Goal: Transaction & Acquisition: Obtain resource

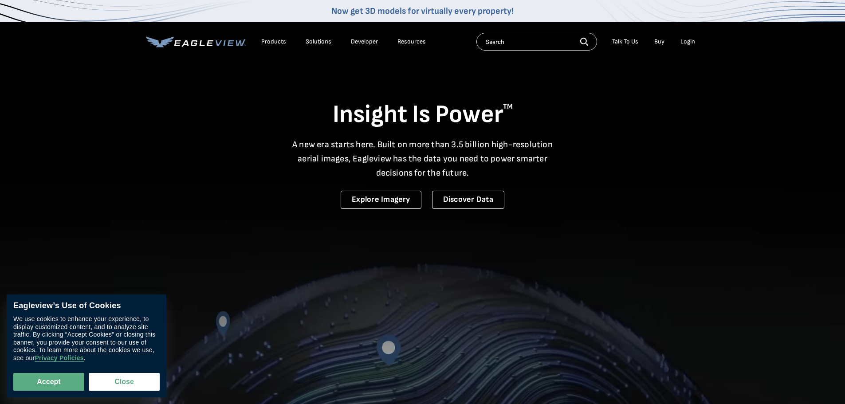
click at [691, 41] on div "Login" at bounding box center [687, 42] width 15 height 8
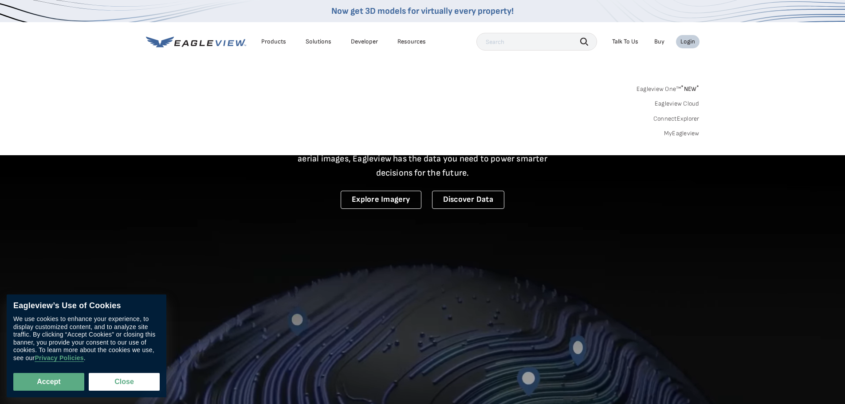
click at [674, 133] on link "MyEagleview" at bounding box center [681, 133] width 35 height 8
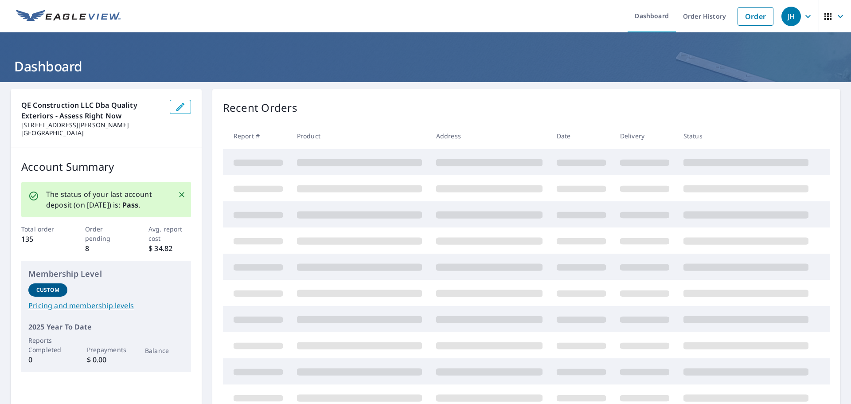
click at [749, 16] on link "Order" at bounding box center [756, 16] width 36 height 19
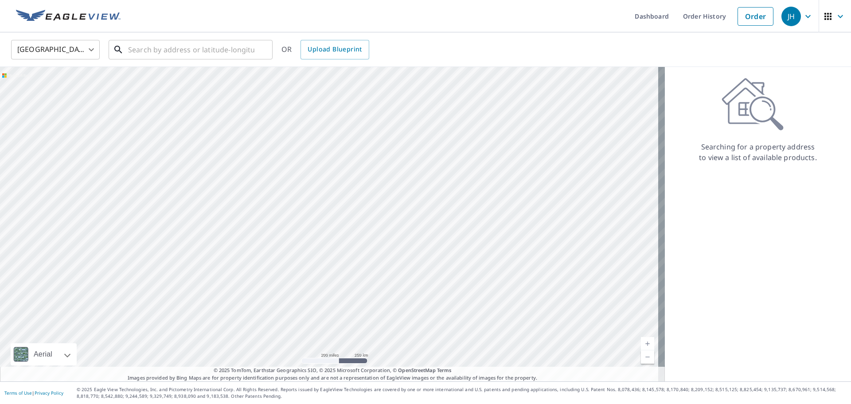
click at [164, 55] on input "text" at bounding box center [191, 49] width 126 height 25
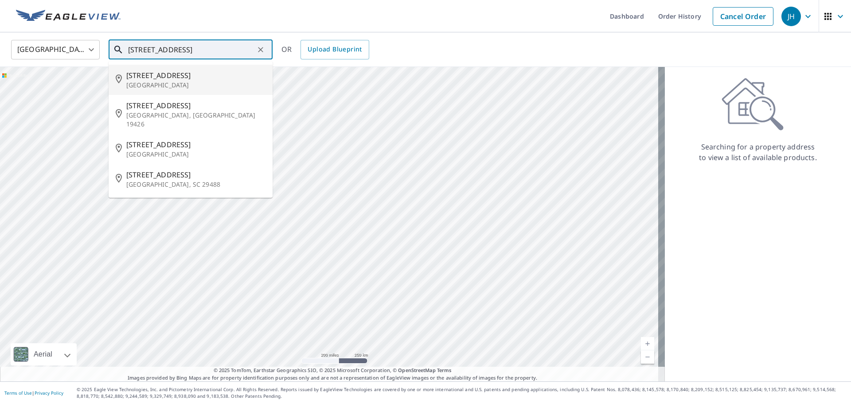
click at [163, 82] on p "[GEOGRAPHIC_DATA]" at bounding box center [195, 85] width 139 height 9
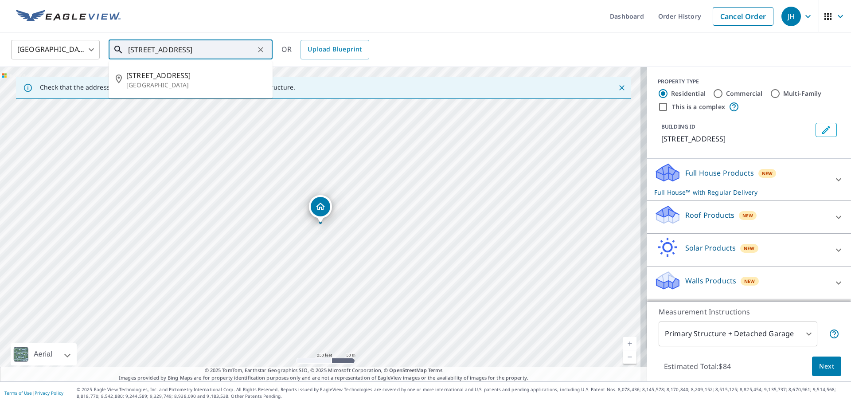
click at [133, 50] on input "[STREET_ADDRESS]" at bounding box center [191, 49] width 126 height 25
click at [185, 81] on p "[GEOGRAPHIC_DATA]" at bounding box center [195, 85] width 139 height 9
type input "[STREET_ADDRESS]"
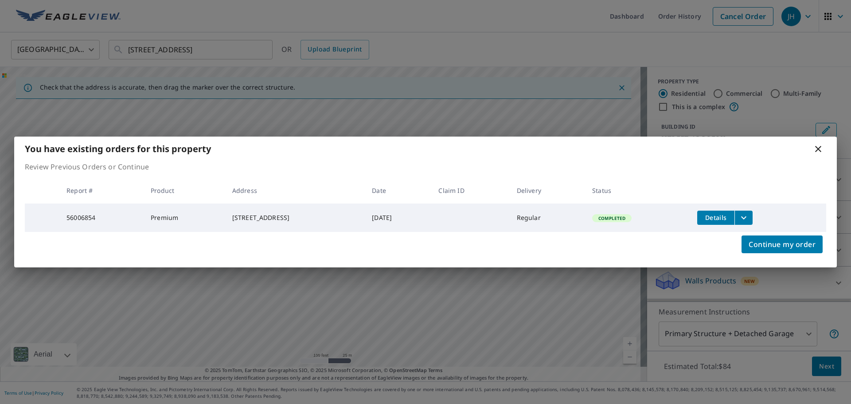
click at [749, 215] on icon "filesDropdownBtn-56006854" at bounding box center [744, 217] width 11 height 11
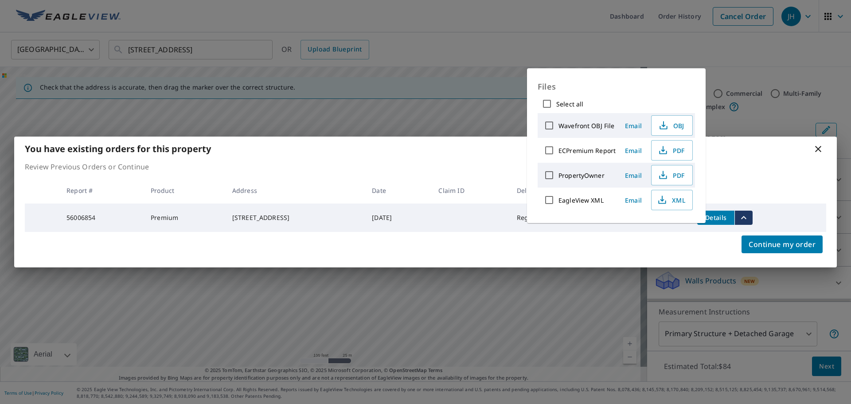
click at [675, 149] on span "PDF" at bounding box center [671, 150] width 28 height 11
click at [396, 40] on div "You have existing orders for this property Review Previous Orders or Continue R…" at bounding box center [425, 202] width 851 height 404
